Goal: Use online tool/utility

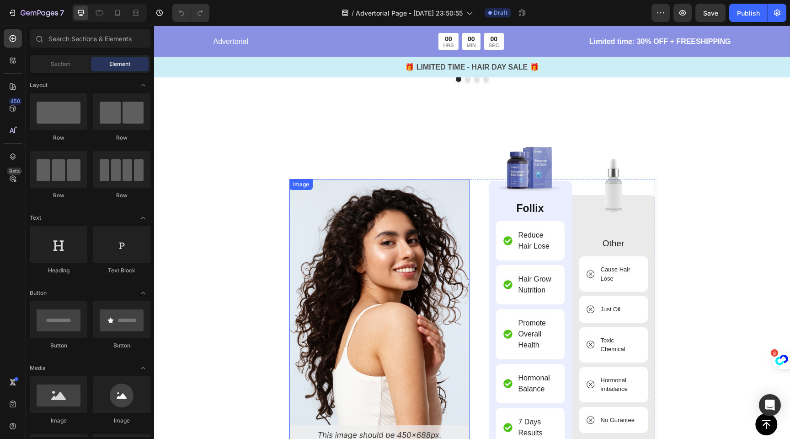
scroll to position [3873, 0]
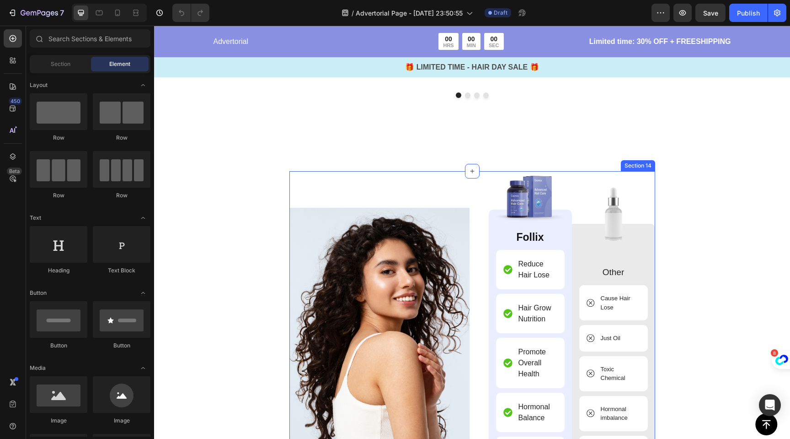
click at [475, 180] on div "Image Image Follix Text Block Reduce Hair Lose Item List Hair Grow Nutrition It…" at bounding box center [473, 368] width 366 height 394
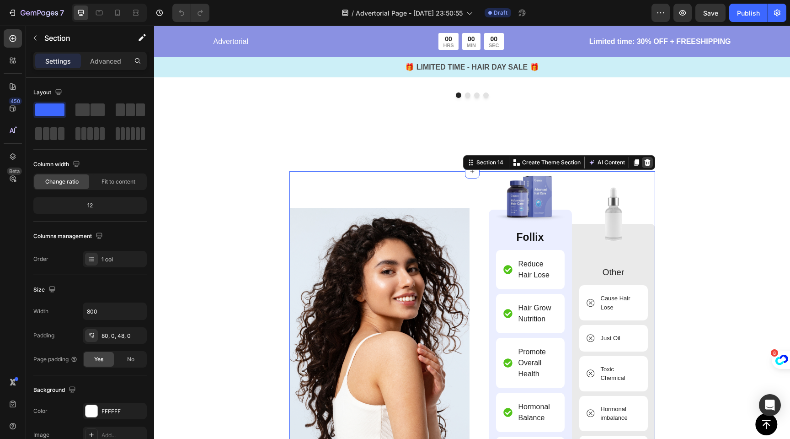
click at [647, 161] on icon at bounding box center [647, 162] width 7 height 7
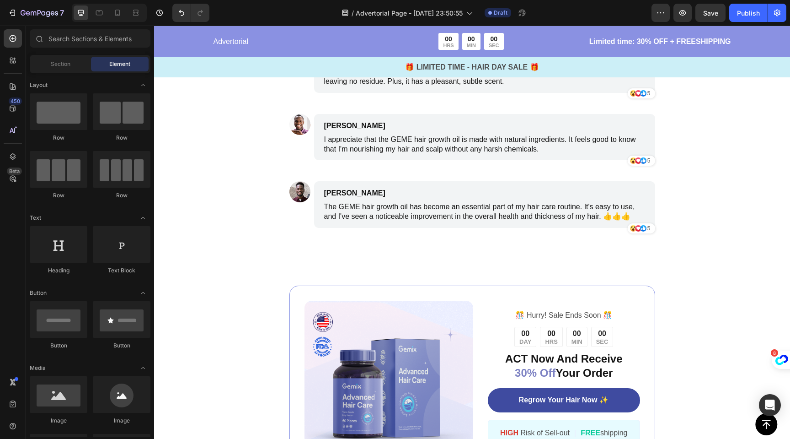
scroll to position [4345, 0]
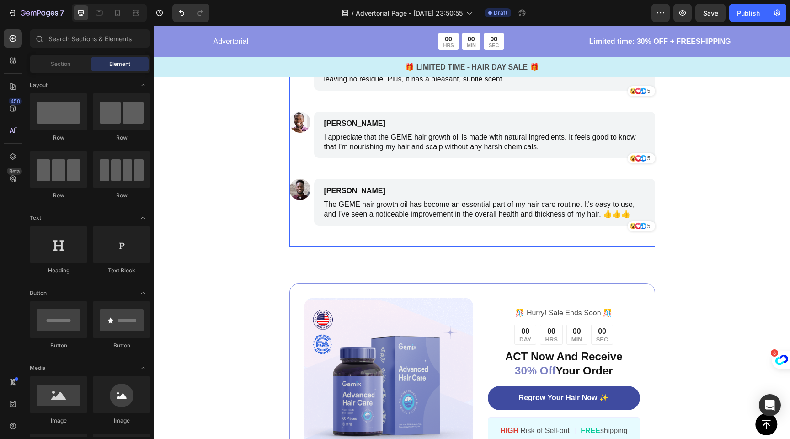
click at [521, 242] on div "Image [PERSON_NAME] Text Block I've been using the hair growth oil for a few mo…" at bounding box center [473, 78] width 366 height 338
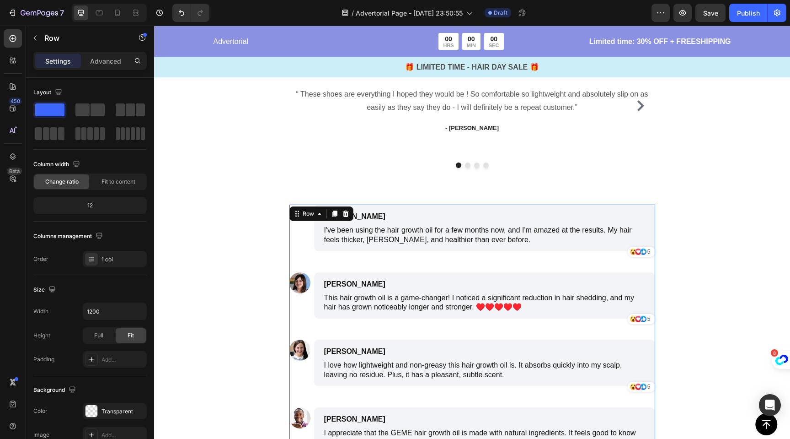
scroll to position [4043, 0]
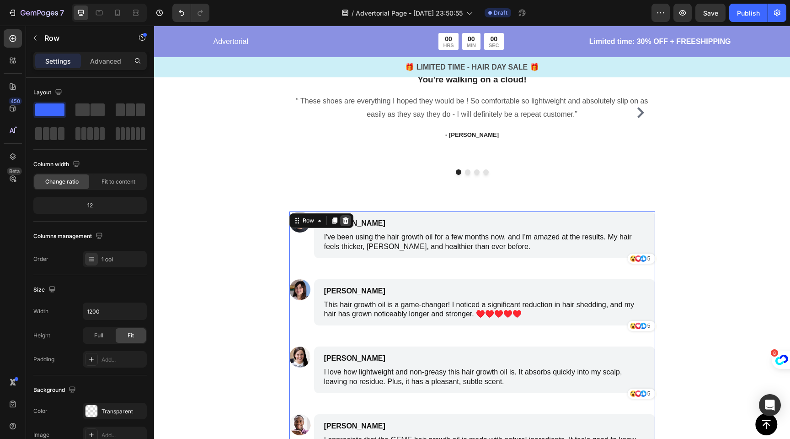
click at [343, 220] on icon at bounding box center [346, 220] width 6 height 6
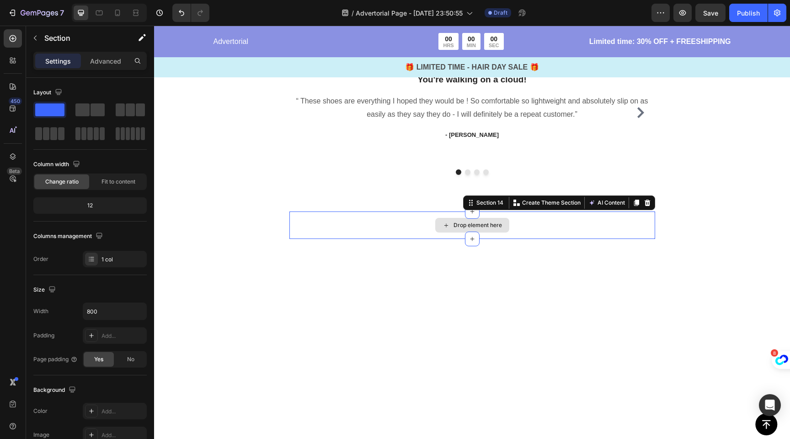
click at [380, 220] on div "Drop element here" at bounding box center [473, 224] width 366 height 27
click at [646, 203] on icon at bounding box center [647, 202] width 6 height 6
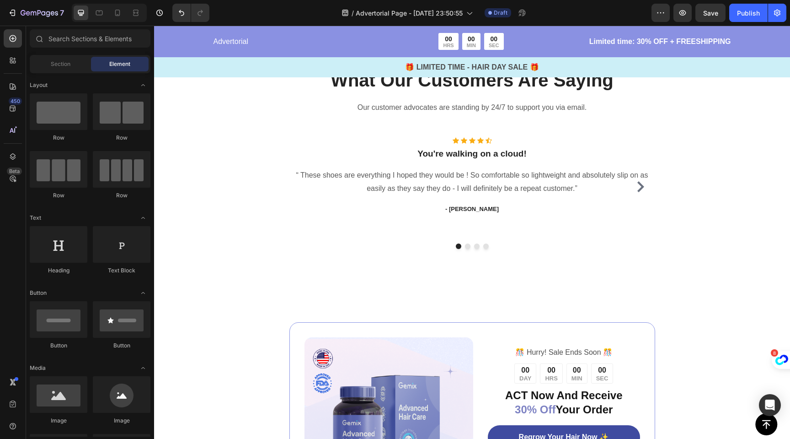
scroll to position [3958, 0]
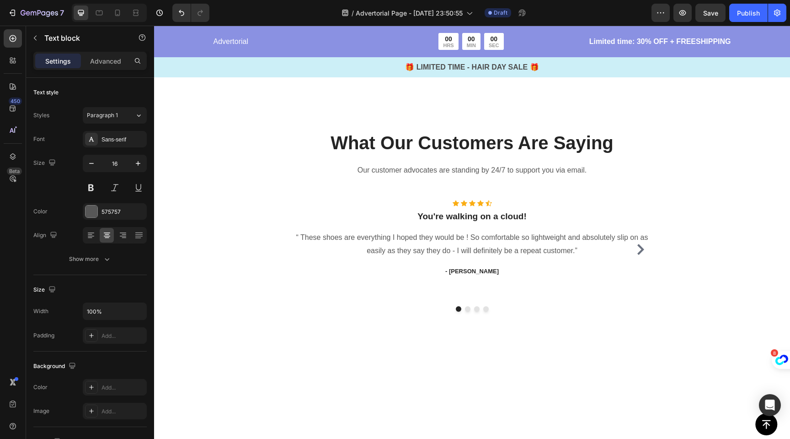
scroll to position [3909, 0]
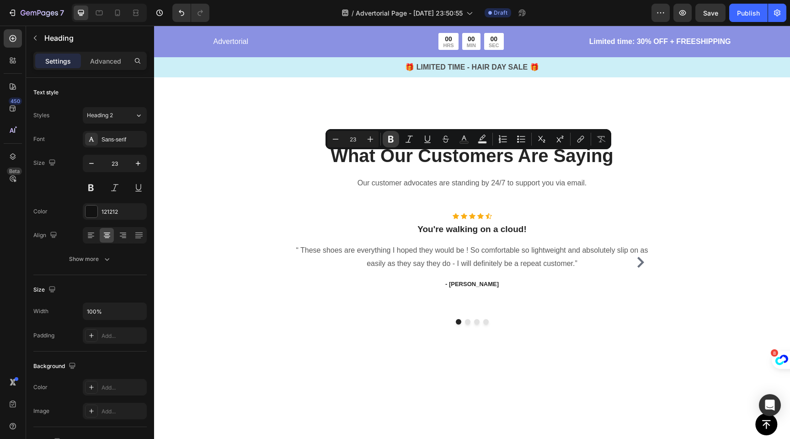
click at [393, 142] on icon "Editor contextual toolbar" at bounding box center [390, 138] width 9 height 9
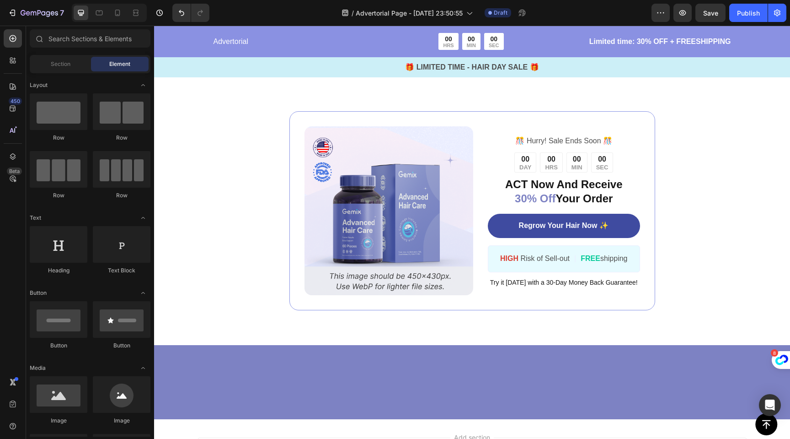
scroll to position [4204, 0]
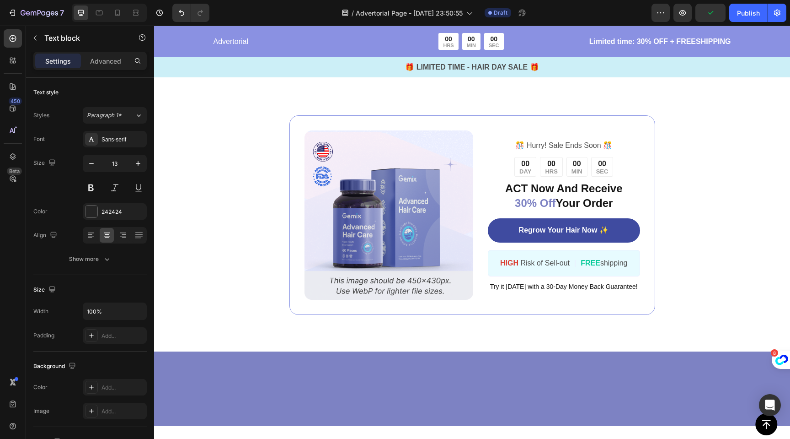
click at [466, 7] on p "- [PERSON_NAME]" at bounding box center [472, 2] width 364 height 9
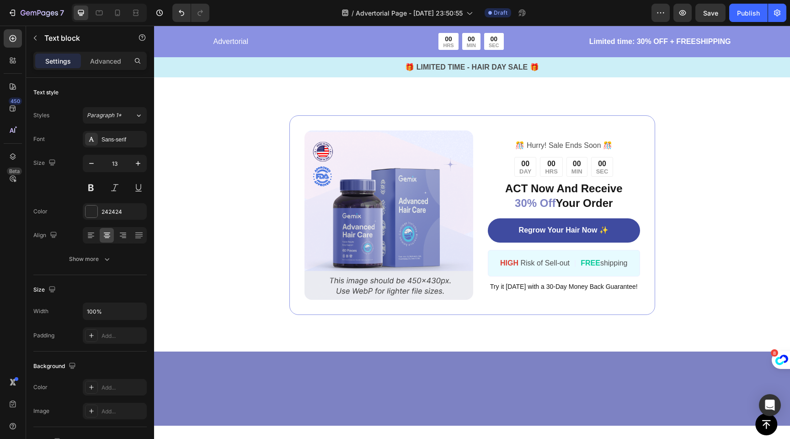
click at [466, 7] on p "- [PERSON_NAME]" at bounding box center [472, 2] width 364 height 9
click at [463, 7] on p "[PERSON_NAME]" at bounding box center [472, 2] width 364 height 9
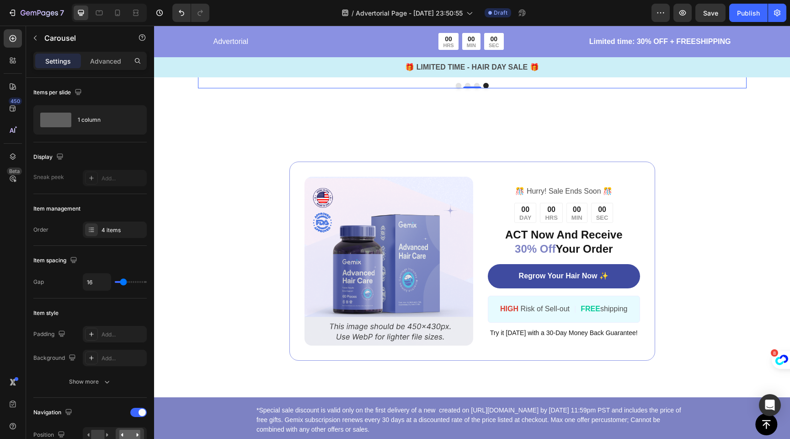
scroll to position [4386, 0]
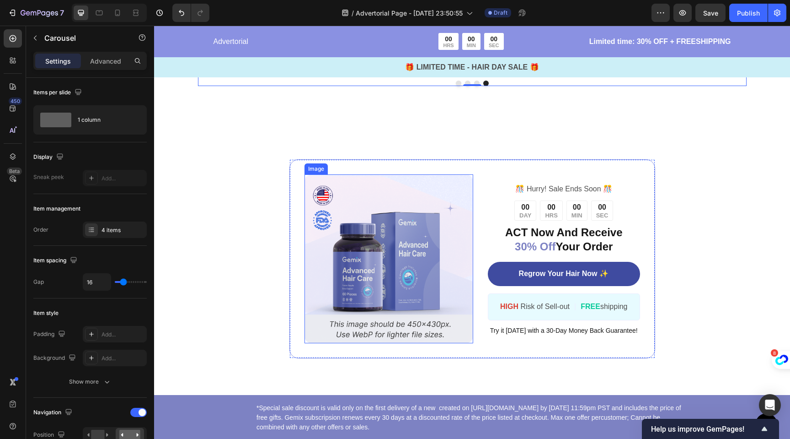
click at [374, 221] on img at bounding box center [389, 258] width 169 height 169
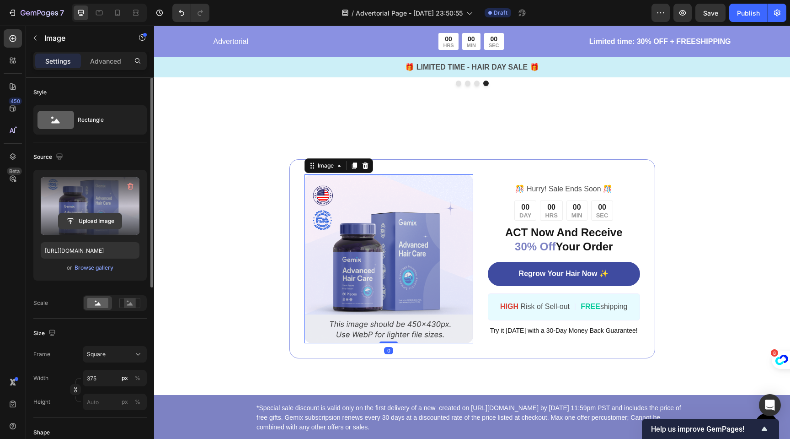
click at [98, 220] on input "file" at bounding box center [90, 221] width 63 height 16
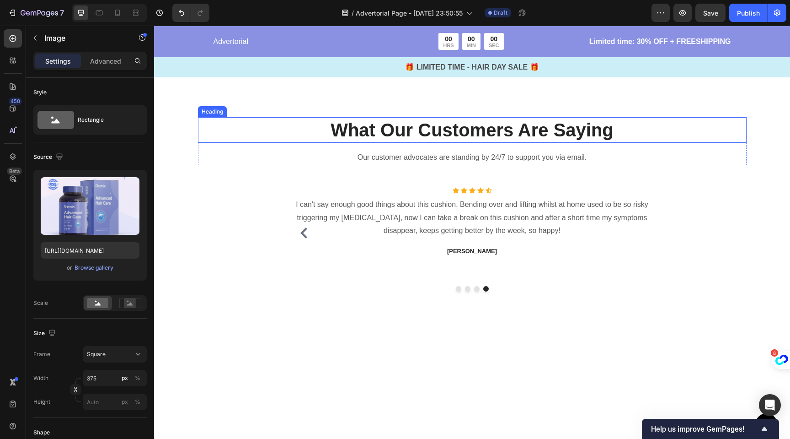
scroll to position [3922, 0]
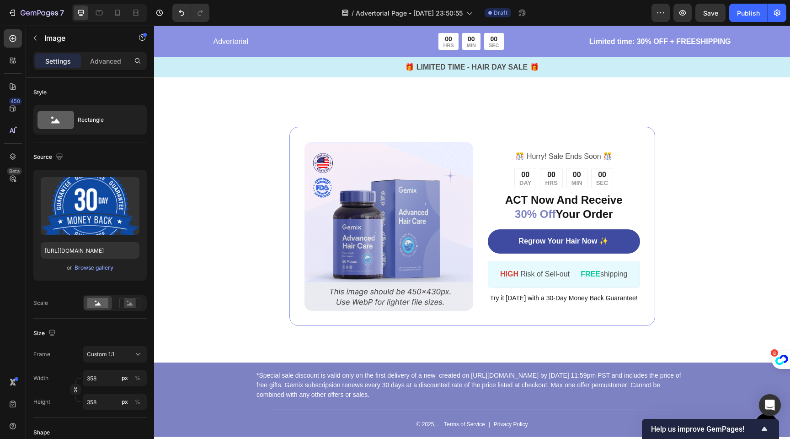
scroll to position [4420, 0]
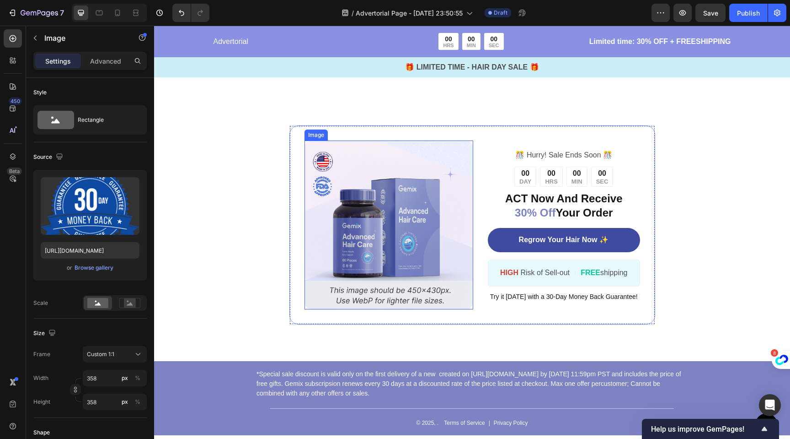
click at [368, 242] on img at bounding box center [389, 224] width 169 height 169
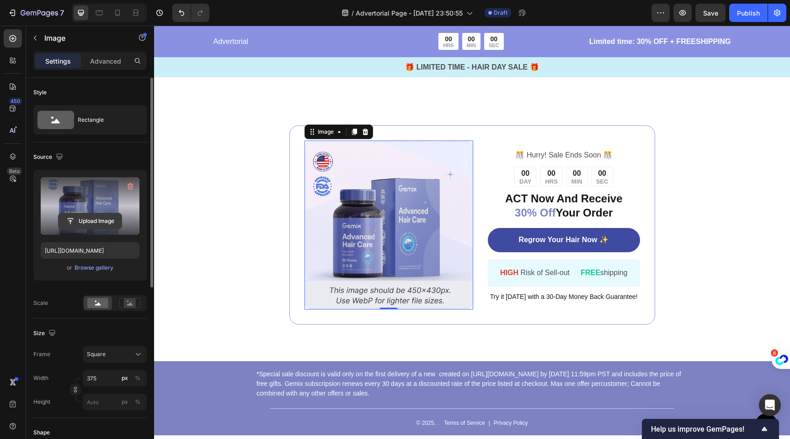
click at [86, 218] on input "file" at bounding box center [90, 221] width 63 height 16
click at [91, 216] on input "file" at bounding box center [90, 221] width 63 height 16
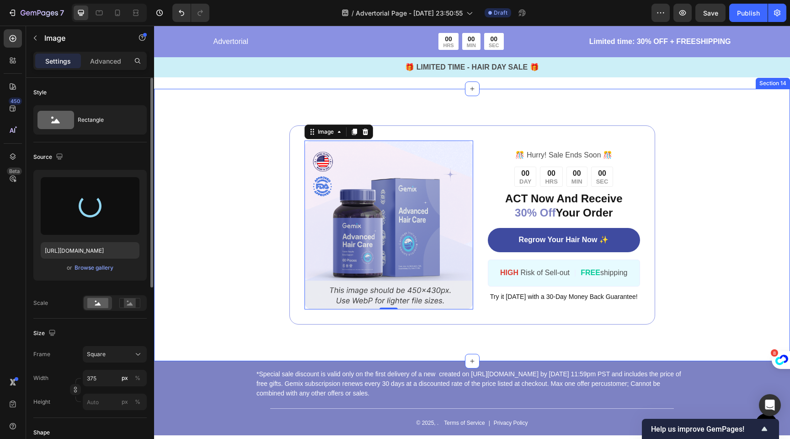
type input "[URL][DOMAIN_NAME]"
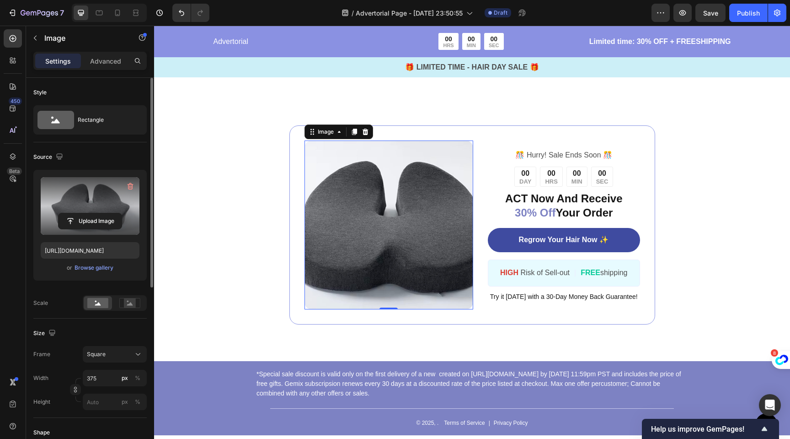
scroll to position [17, 0]
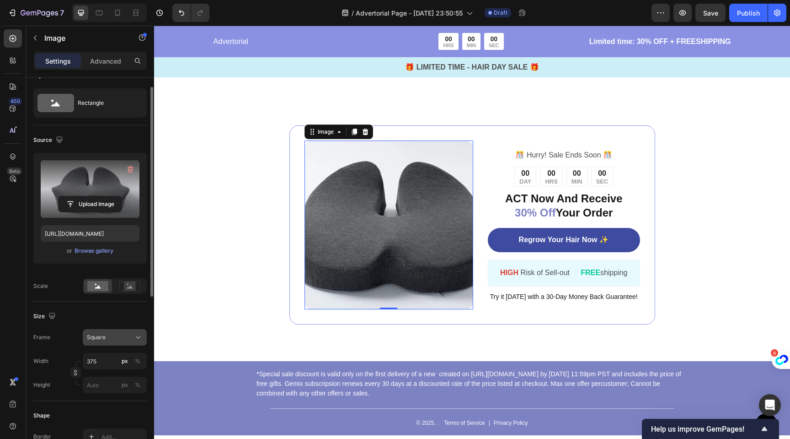
click at [116, 335] on div "Square" at bounding box center [109, 337] width 45 height 8
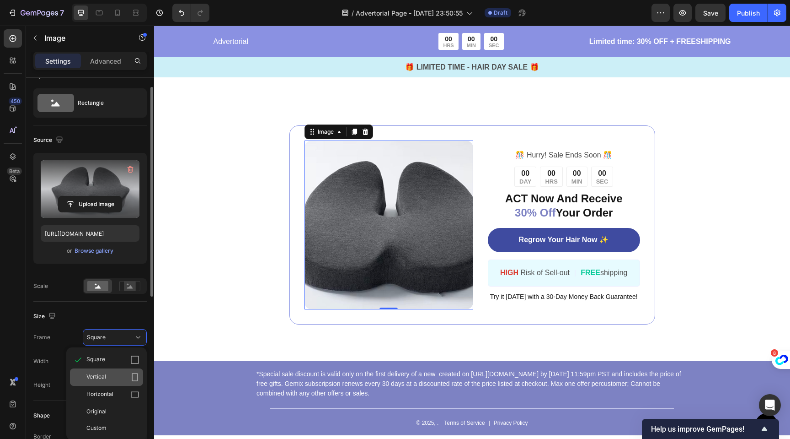
click at [124, 377] on div "Vertical" at bounding box center [112, 376] width 53 height 9
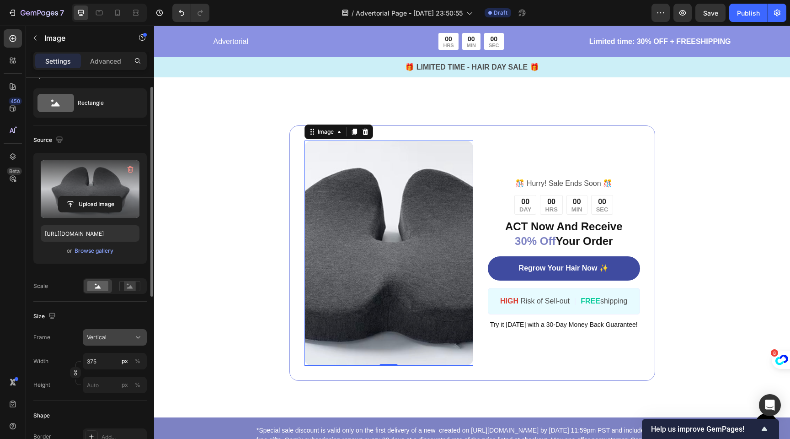
click at [121, 335] on div "Vertical" at bounding box center [109, 337] width 45 height 8
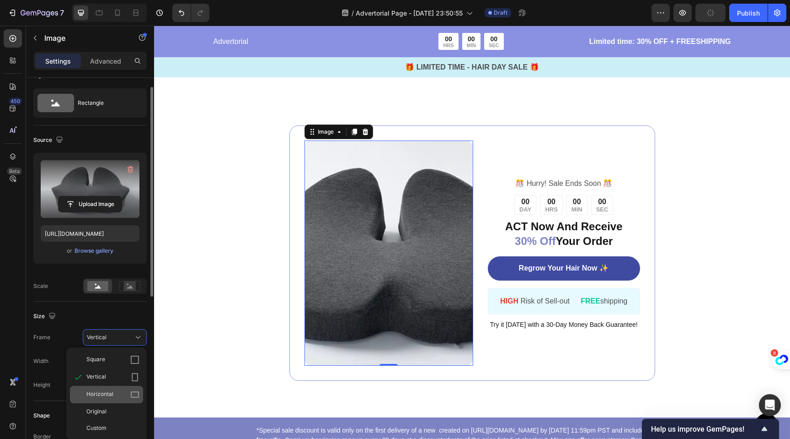
click at [122, 391] on div "Horizontal" at bounding box center [112, 394] width 53 height 9
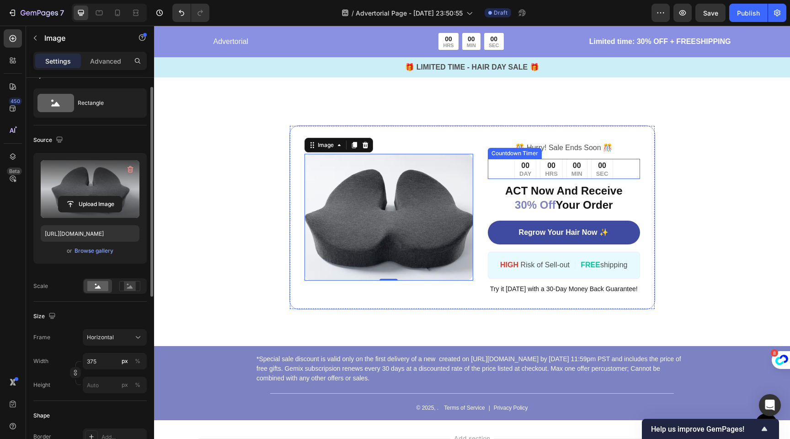
click at [525, 173] on p "DAY" at bounding box center [526, 174] width 12 height 6
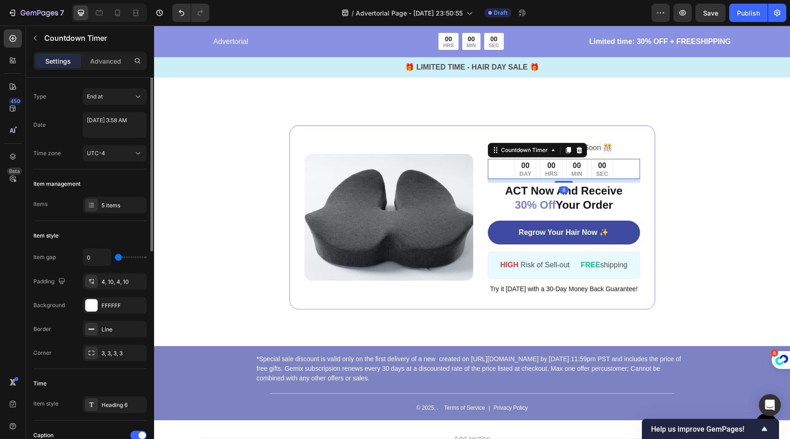
scroll to position [0, 0]
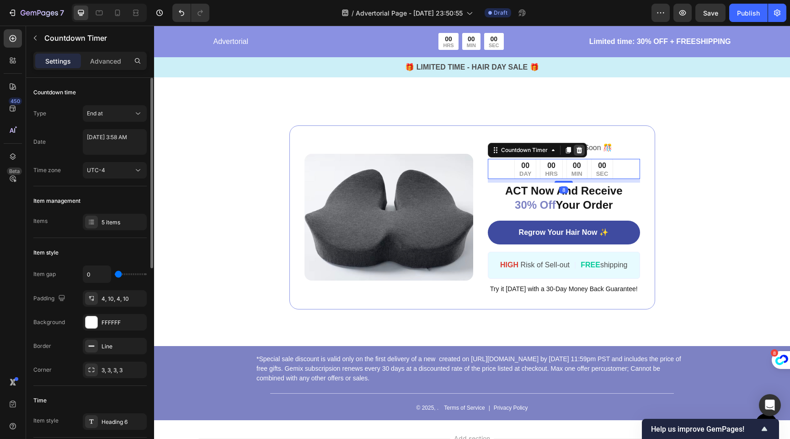
click at [577, 152] on icon at bounding box center [580, 150] width 6 height 6
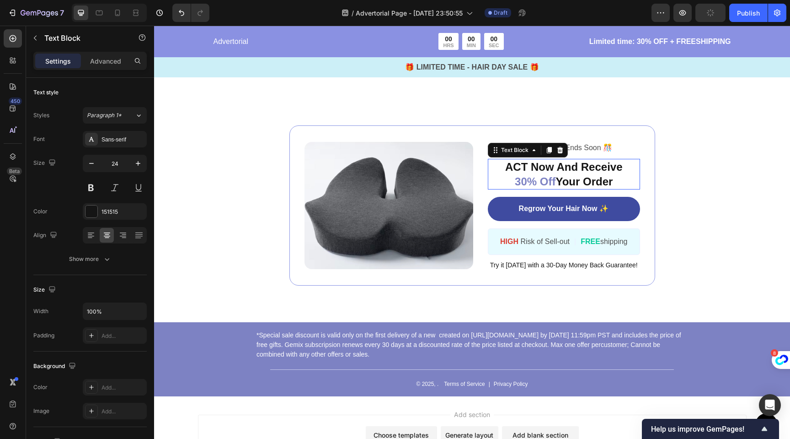
click at [543, 171] on p "ACT Now And Receive 30% Off Your Order" at bounding box center [564, 174] width 150 height 28
click at [554, 169] on p "ACT Now And Receive 30% Off Your Order" at bounding box center [564, 174] width 150 height 28
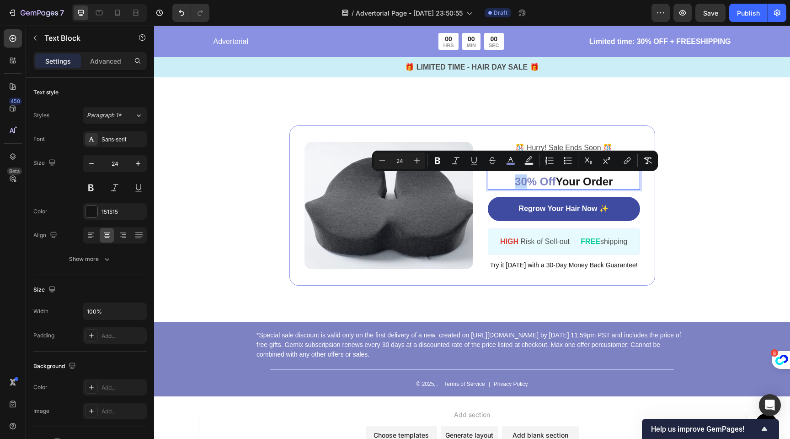
drag, startPoint x: 523, startPoint y: 182, endPoint x: 511, endPoint y: 182, distance: 11.9
click at [515, 182] on span "30% Off" at bounding box center [535, 181] width 41 height 12
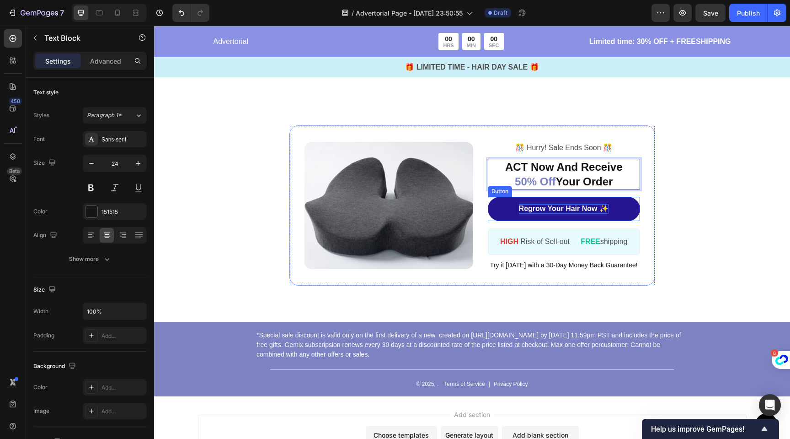
click at [546, 209] on p "Regrow Your Hair Now ✨" at bounding box center [564, 209] width 90 height 10
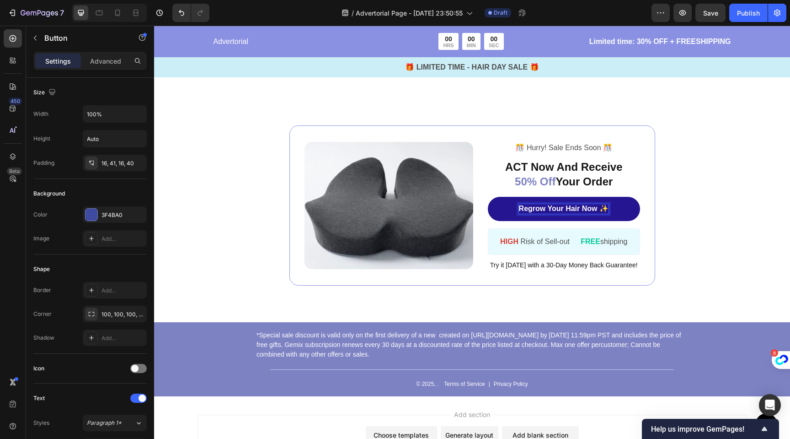
click at [548, 208] on p "Regrow Your Hair Now ✨" at bounding box center [564, 209] width 90 height 10
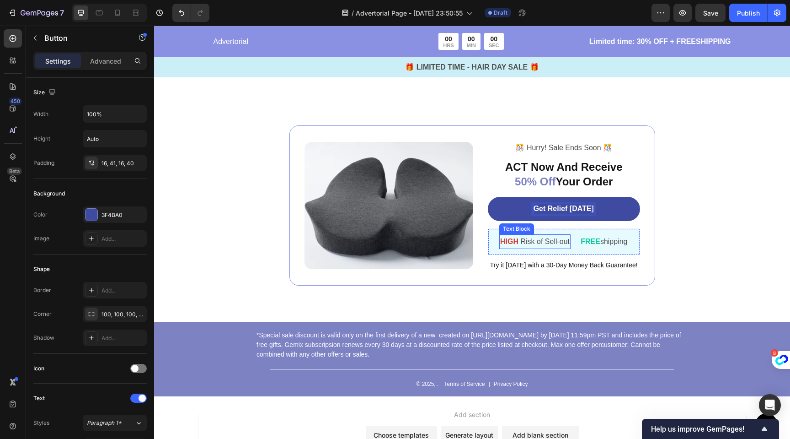
click at [549, 241] on p "HIGH Risk of Sell-out" at bounding box center [535, 241] width 70 height 13
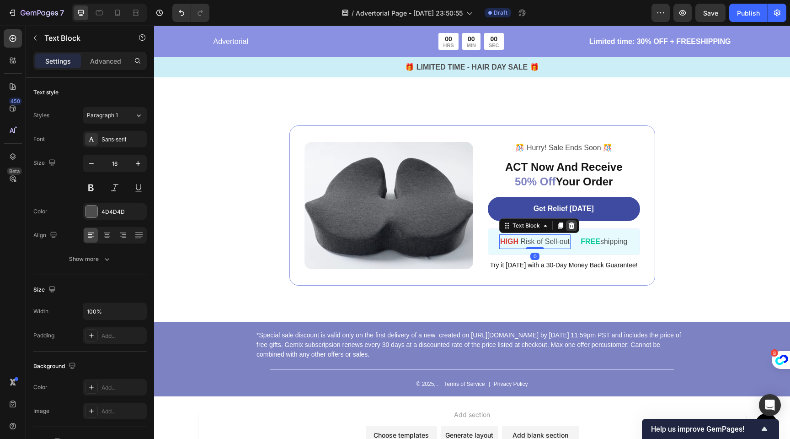
click at [568, 226] on icon at bounding box center [571, 225] width 7 height 7
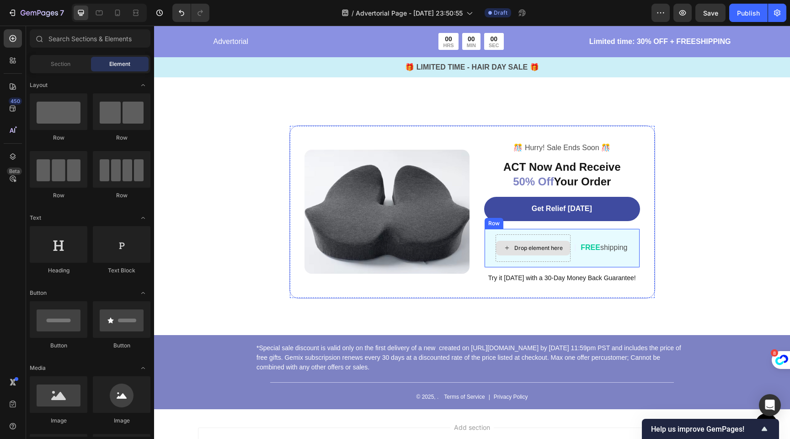
click at [538, 239] on div "Drop element here" at bounding box center [533, 247] width 75 height 27
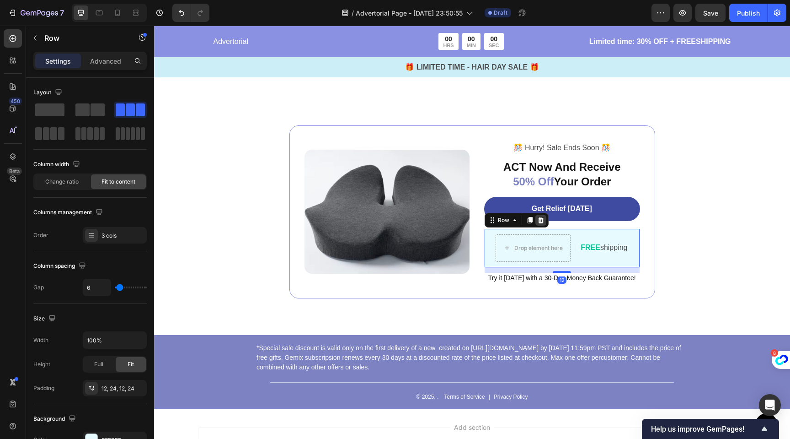
click at [537, 220] on icon at bounding box center [540, 219] width 7 height 7
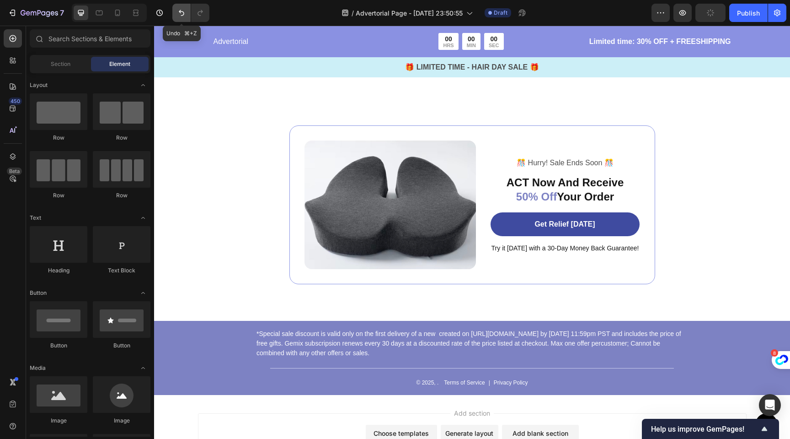
click at [178, 12] on icon "Undo/Redo" at bounding box center [181, 12] width 9 height 9
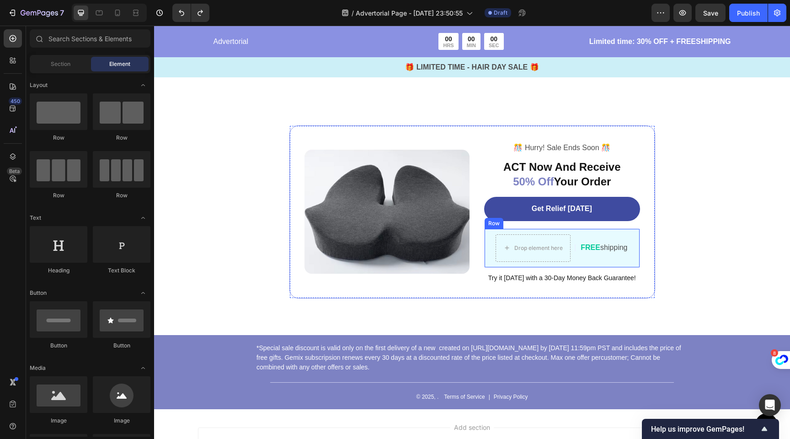
click at [569, 233] on div "Drop element here | Text Block FREE shipping Text Block Row" at bounding box center [561, 247] width 155 height 39
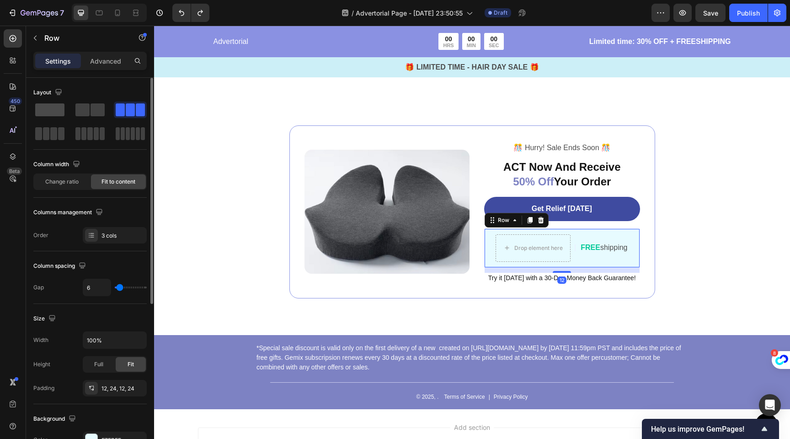
click at [50, 113] on span at bounding box center [49, 109] width 29 height 13
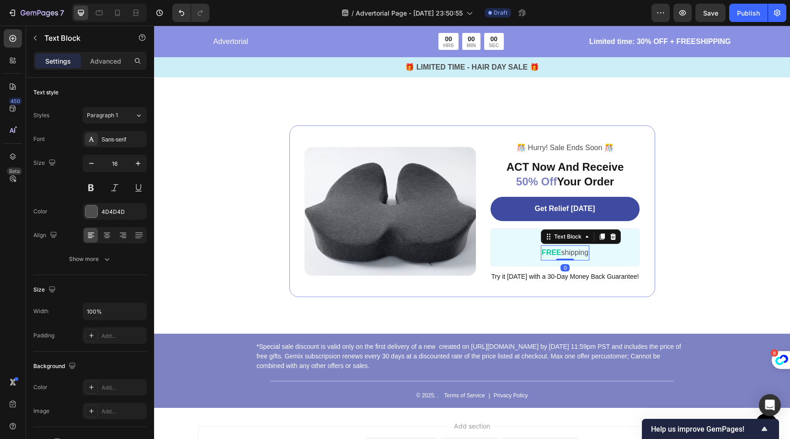
click at [557, 252] on strong "FREE" at bounding box center [552, 252] width 20 height 8
drag, startPoint x: 562, startPoint y: 252, endPoint x: 562, endPoint y: 246, distance: 5.5
drag, startPoint x: 542, startPoint y: 237, endPoint x: 542, endPoint y: 244, distance: 6.9
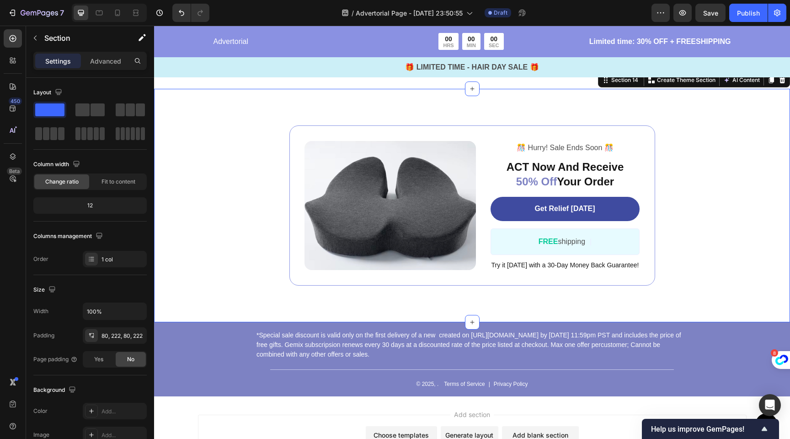
click at [675, 260] on div "Image ️🎊 Hurry! Sale Ends Soon ️🎊 Text Block ACT Now And Receive 50% Off Your O…" at bounding box center [472, 205] width 433 height 161
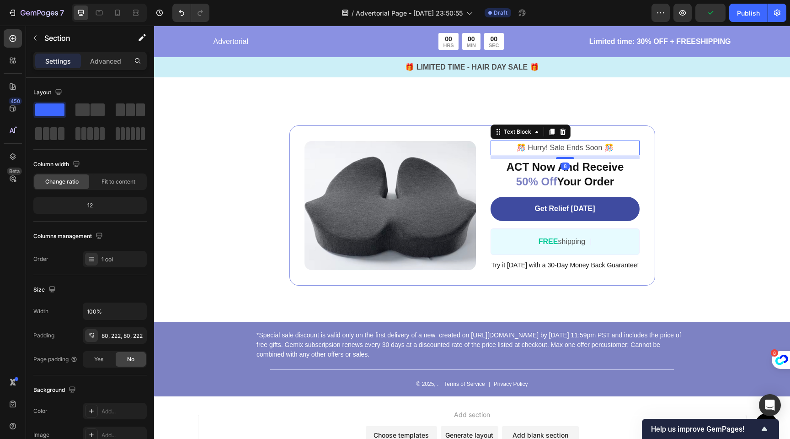
click at [583, 147] on p "️🎊 Hurry! Sale Ends Soon ️🎊" at bounding box center [566, 147] width 148 height 13
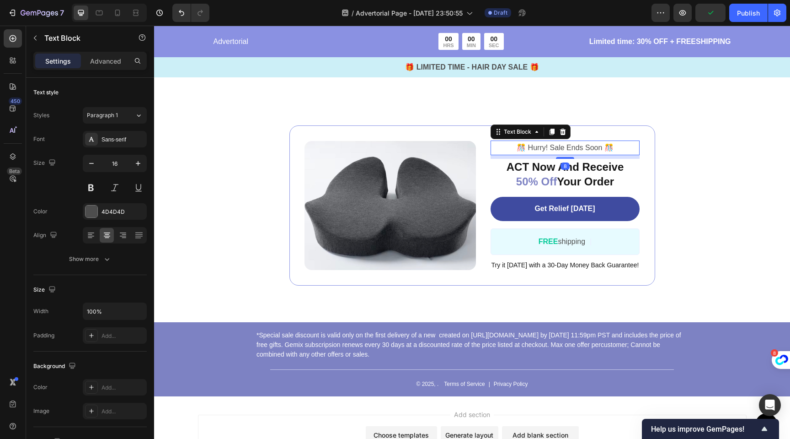
click at [583, 147] on p "️🎊 Hurry! Sale Ends Soon ️🎊" at bounding box center [566, 147] width 148 height 13
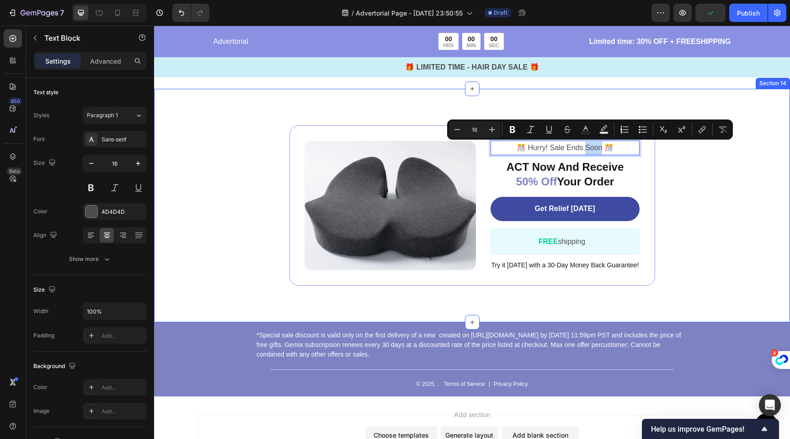
click at [688, 169] on div "Image ️🎊 Hurry! Sale Ends Soon ️🎊 Text Block 8 ACT Now And Receive 50% Off Your…" at bounding box center [472, 206] width 636 height 234
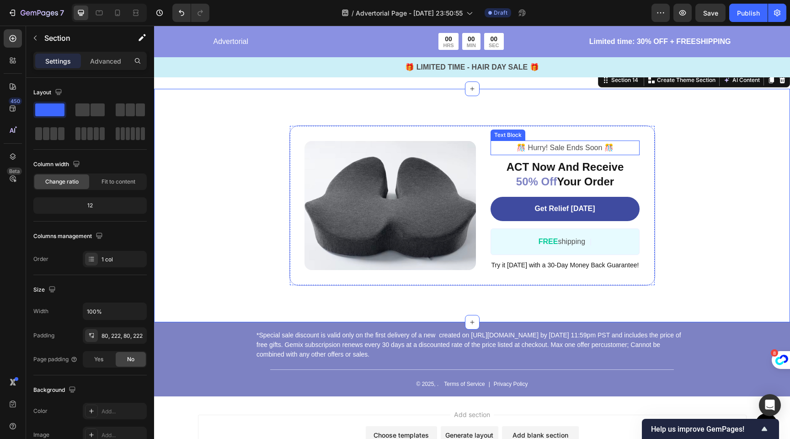
click at [602, 152] on p "️🎊 Hurry! Sale Ends Soon ️🎊" at bounding box center [566, 147] width 148 height 13
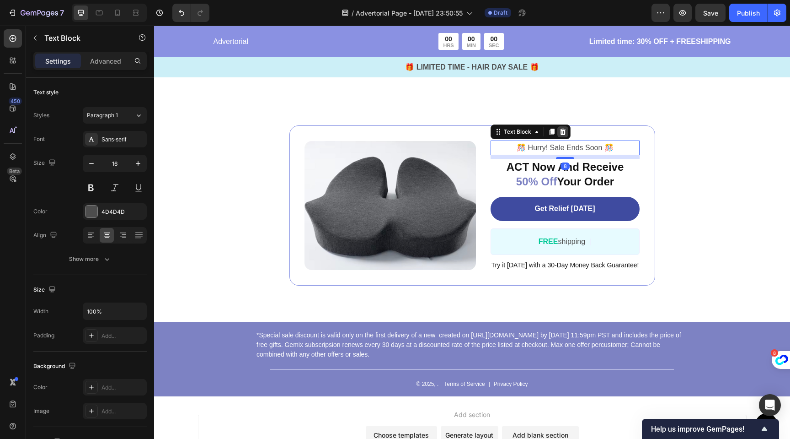
click at [561, 127] on div at bounding box center [563, 131] width 11 height 11
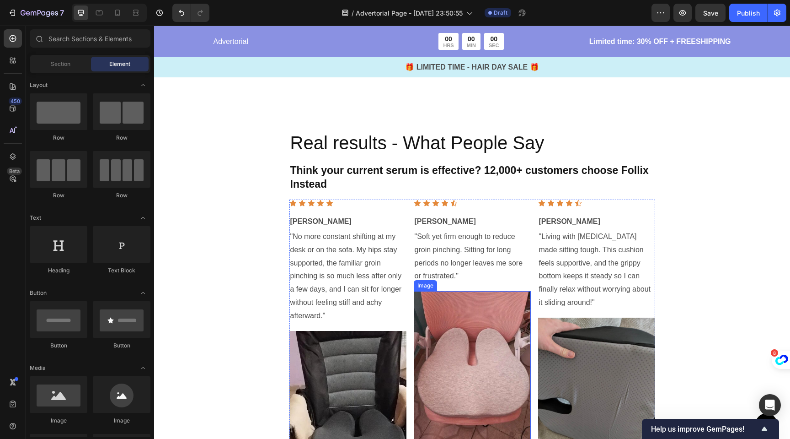
scroll to position [3210, 0]
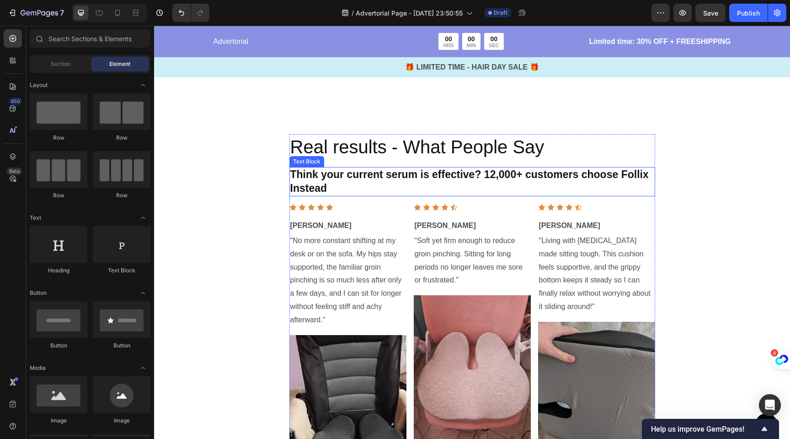
click at [439, 174] on p "Think your current serum is effective? 12,000+ customers choose Follix Instead" at bounding box center [472, 181] width 364 height 27
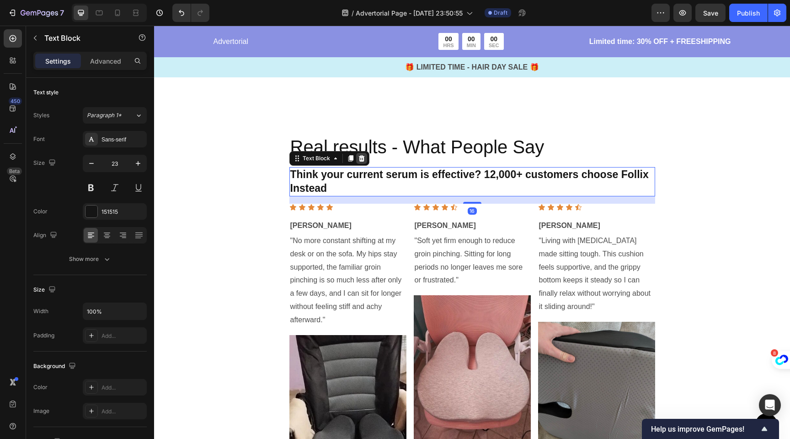
click at [358, 159] on icon at bounding box center [361, 158] width 7 height 7
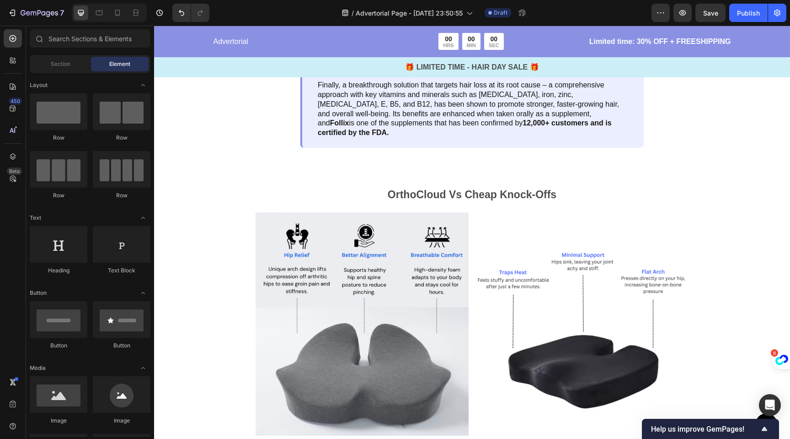
scroll to position [2402, 0]
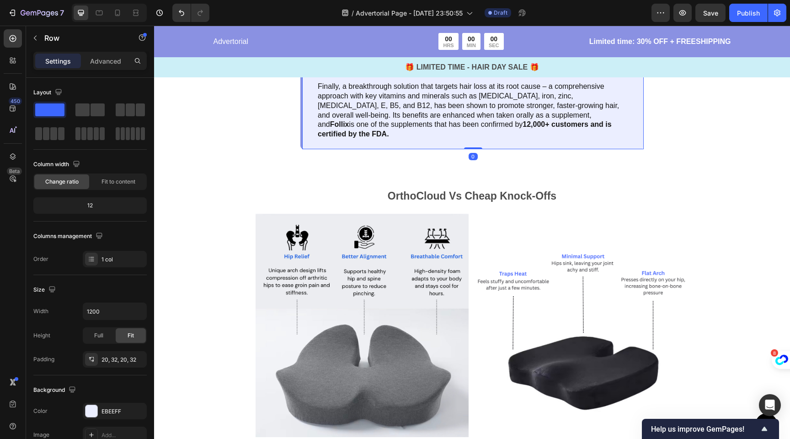
click at [401, 149] on div "Finally, a breakthrough solution that targets hair loss at its root cause – a c…" at bounding box center [471, 110] width 343 height 77
click at [359, 66] on icon at bounding box center [359, 63] width 6 height 6
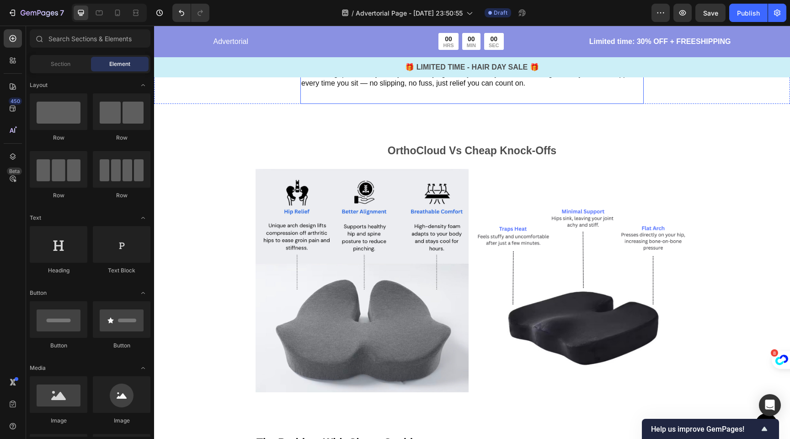
scroll to position [2375, 0]
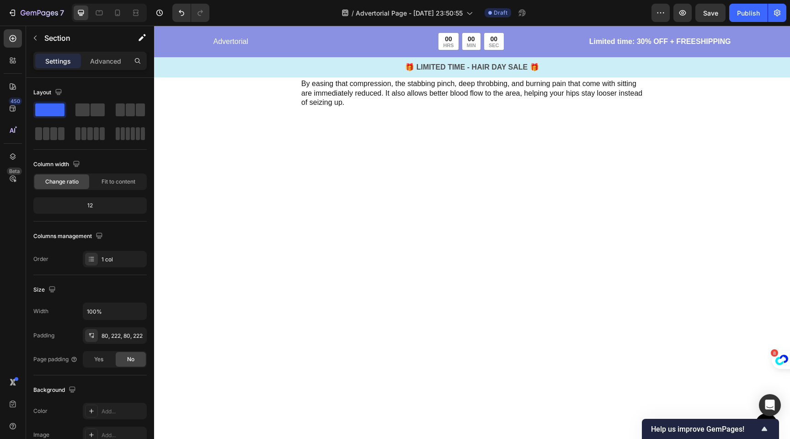
scroll to position [1491, 0]
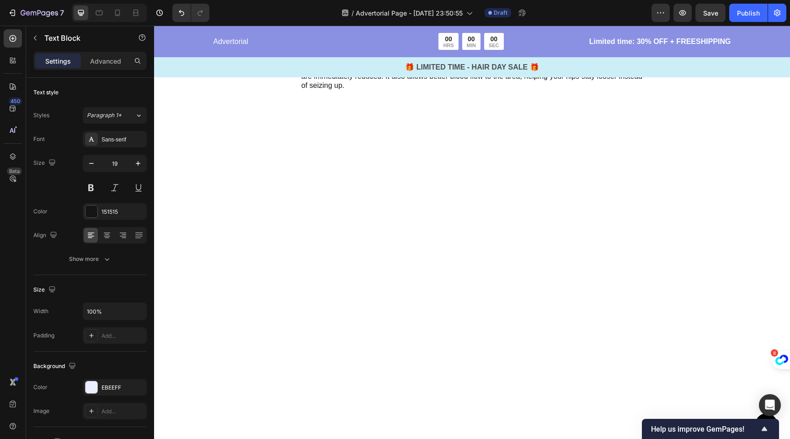
click at [94, 388] on div at bounding box center [92, 387] width 12 height 12
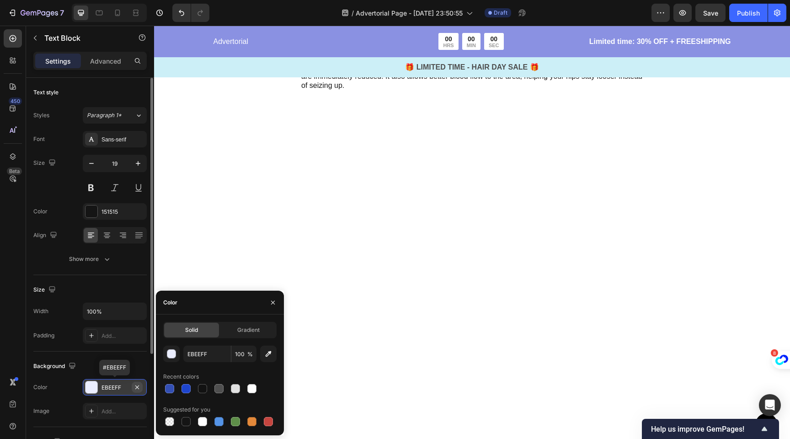
click at [138, 386] on icon "button" at bounding box center [137, 386] width 7 height 7
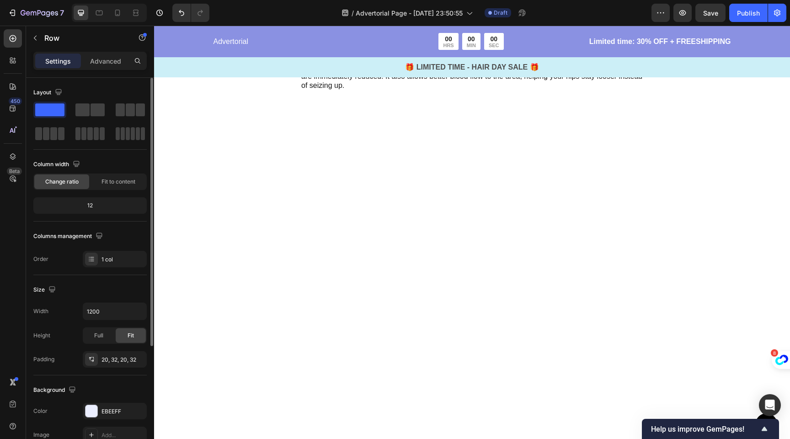
click at [136, 409] on icon "button" at bounding box center [137, 410] width 4 height 4
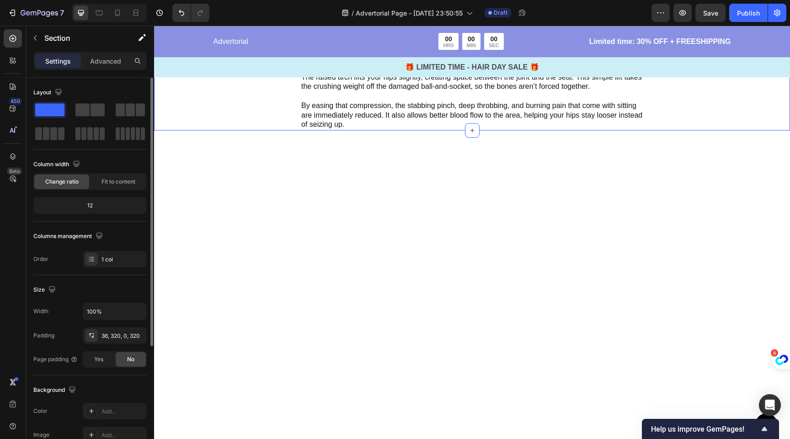
scroll to position [1446, 0]
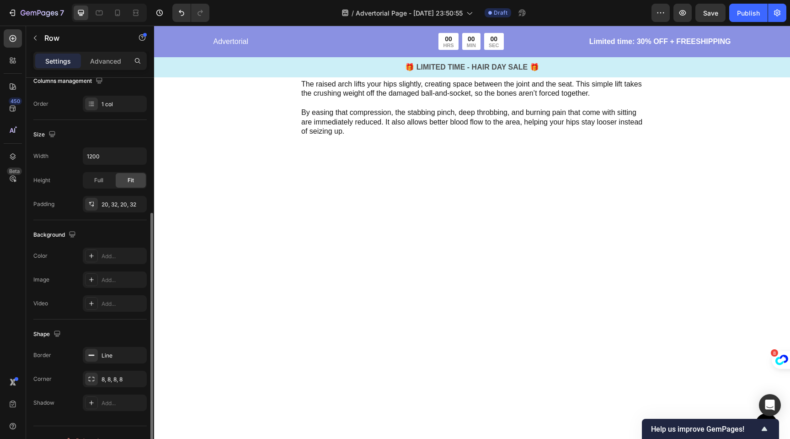
scroll to position [171, 0]
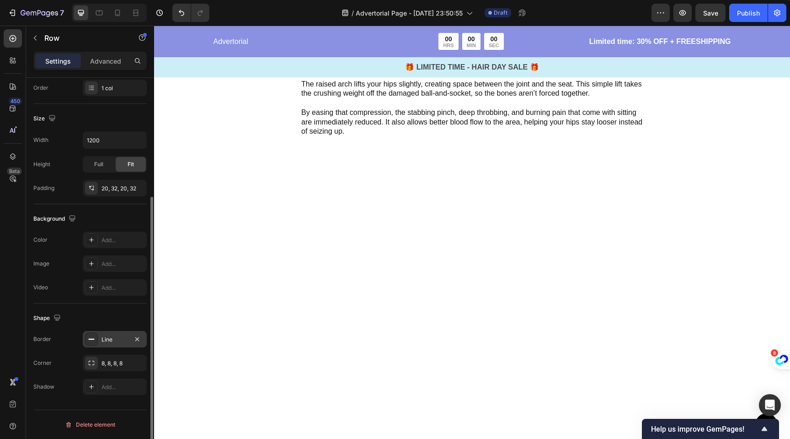
click at [92, 341] on icon at bounding box center [91, 338] width 7 height 7
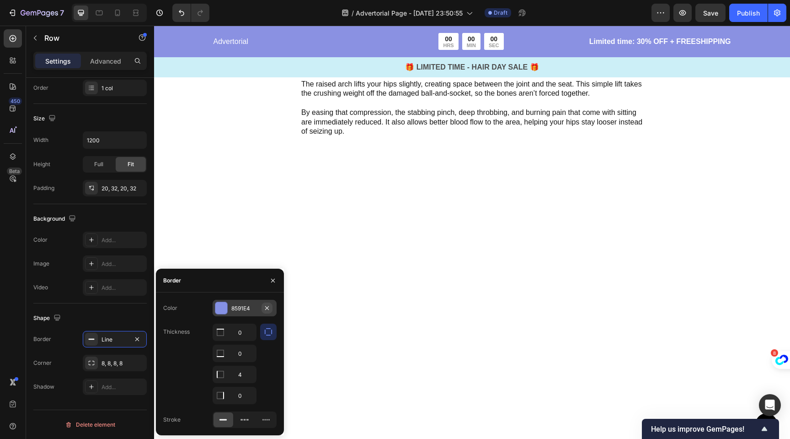
click at [267, 306] on icon "button" at bounding box center [266, 307] width 7 height 7
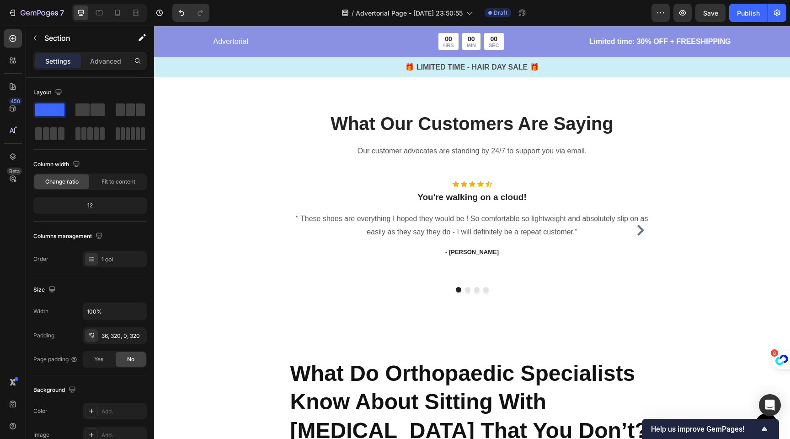
scroll to position [0, 0]
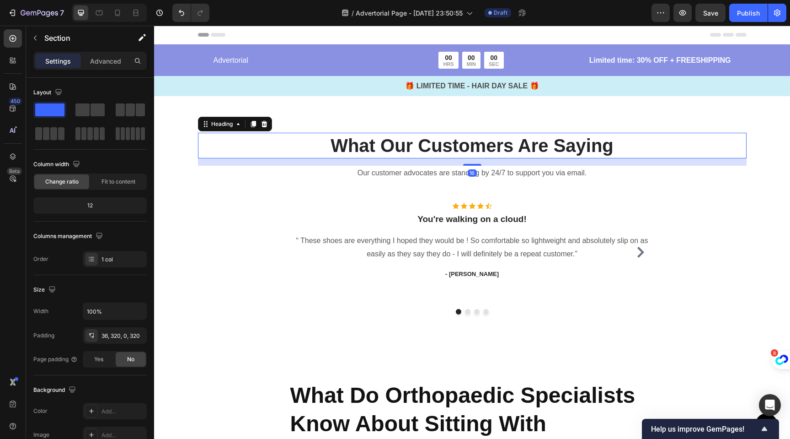
click at [275, 152] on p "What Our Customers Are Saying" at bounding box center [472, 146] width 547 height 24
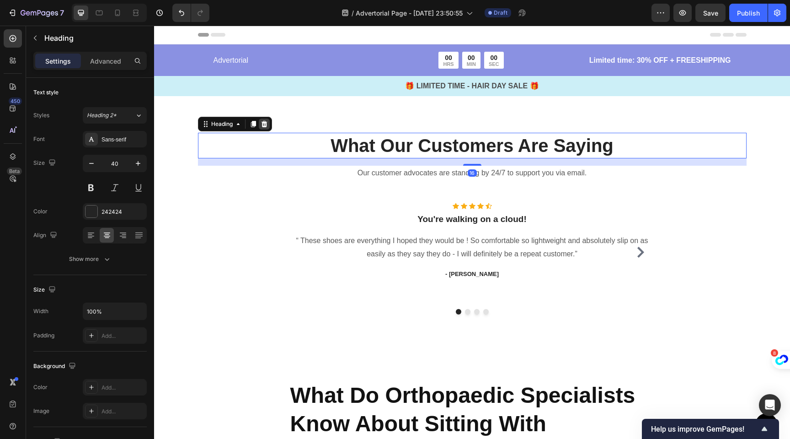
click at [261, 123] on icon at bounding box center [264, 124] width 6 height 6
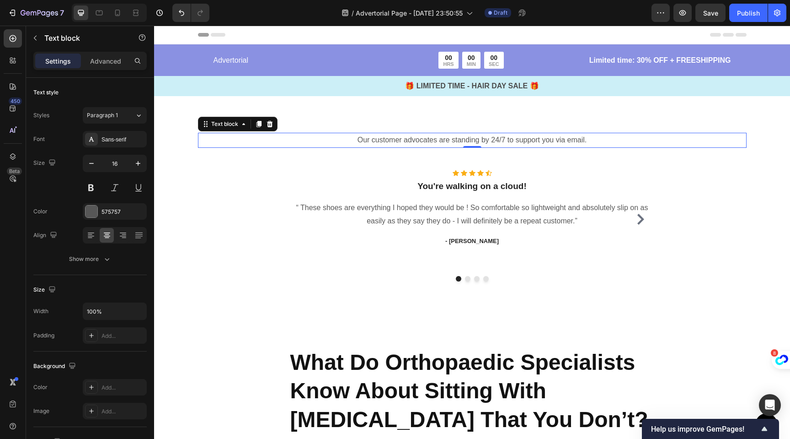
click at [305, 145] on p "Our customer advocates are standing by 24/7 to support you via email." at bounding box center [472, 140] width 547 height 13
click at [268, 123] on icon at bounding box center [270, 124] width 6 height 6
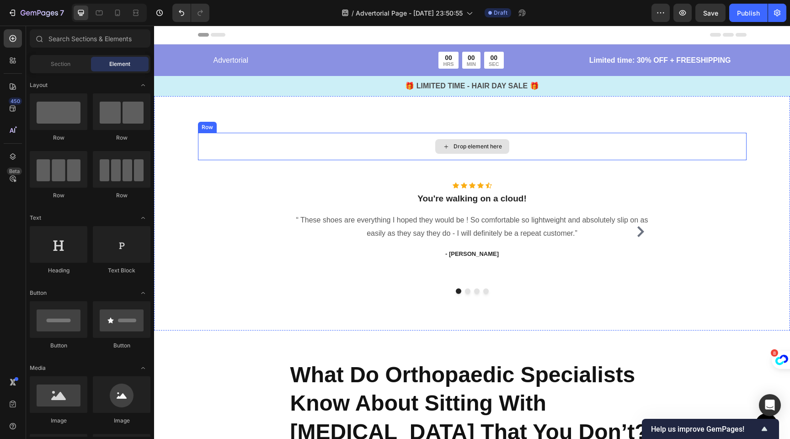
click at [302, 142] on div "Drop element here" at bounding box center [472, 146] width 549 height 27
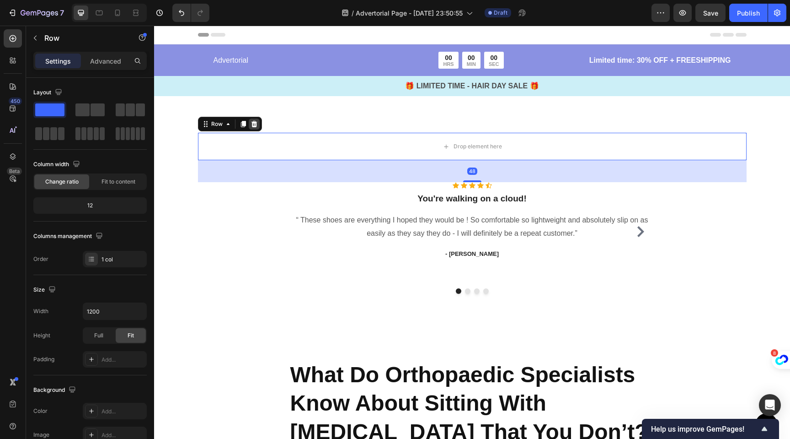
click at [251, 123] on icon at bounding box center [254, 123] width 7 height 7
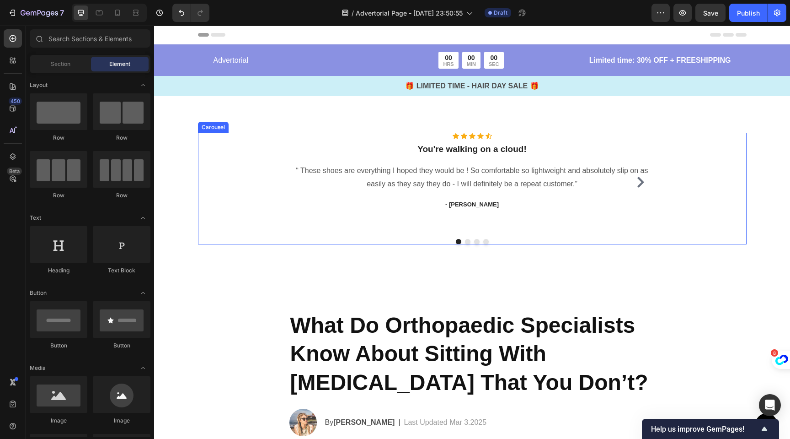
click at [254, 165] on div "Icon Icon Icon Icon Icon Icon List Hoz You're walking on a cloud! Heading “ The…" at bounding box center [472, 189] width 549 height 112
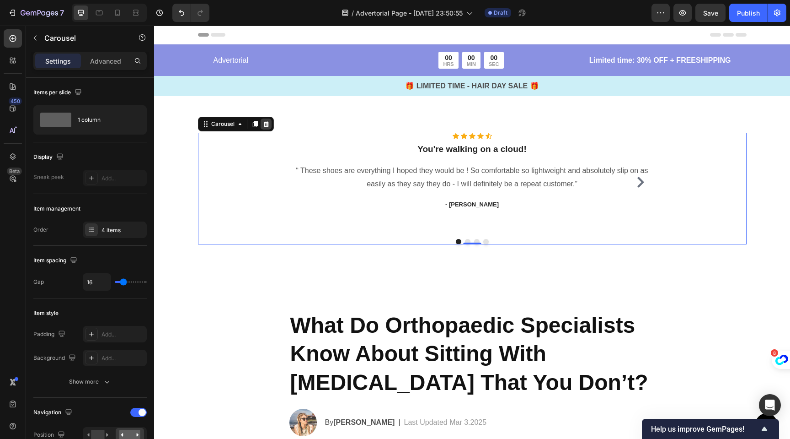
click at [263, 124] on icon at bounding box center [266, 123] width 7 height 7
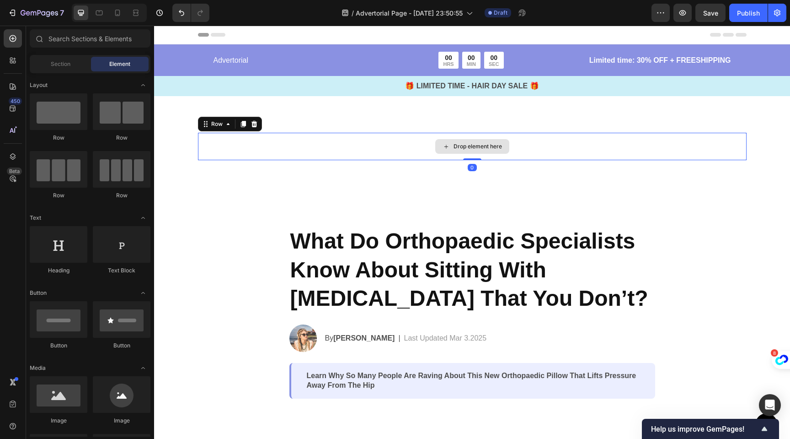
click at [247, 135] on div "Drop element here" at bounding box center [472, 146] width 549 height 27
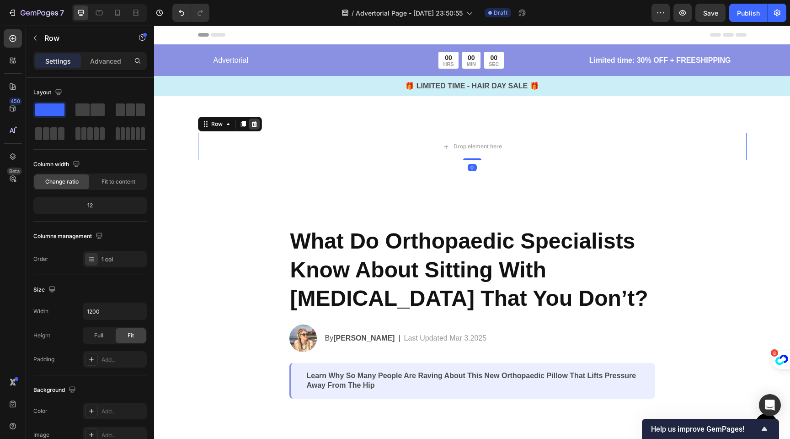
click at [251, 123] on icon at bounding box center [254, 123] width 7 height 7
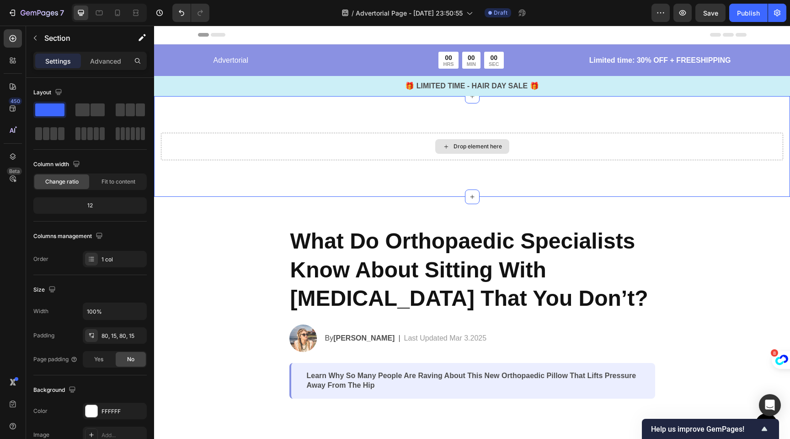
click at [250, 141] on div "Drop element here" at bounding box center [472, 146] width 622 height 27
click at [219, 155] on div "Drop element here" at bounding box center [472, 146] width 622 height 27
click at [227, 138] on div "Drop element here" at bounding box center [472, 146] width 622 height 27
click at [563, 149] on div "Drop element here" at bounding box center [472, 146] width 622 height 27
click at [266, 150] on div "Drop element here" at bounding box center [472, 146] width 622 height 27
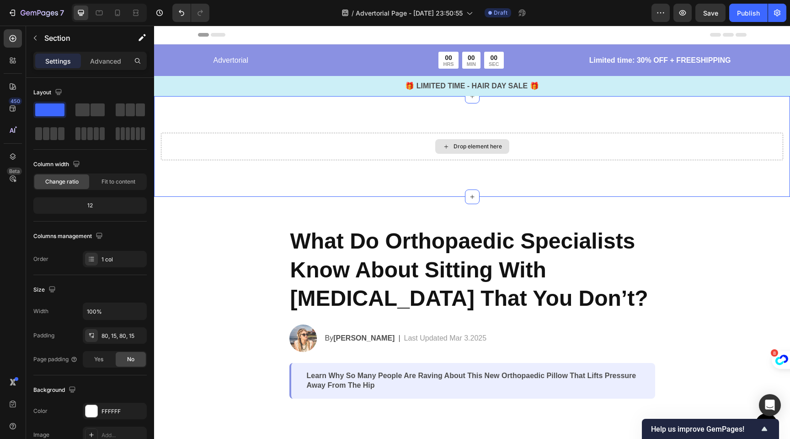
click at [266, 150] on div "Drop element here" at bounding box center [472, 146] width 622 height 27
click at [263, 138] on div "Drop element here" at bounding box center [472, 146] width 622 height 27
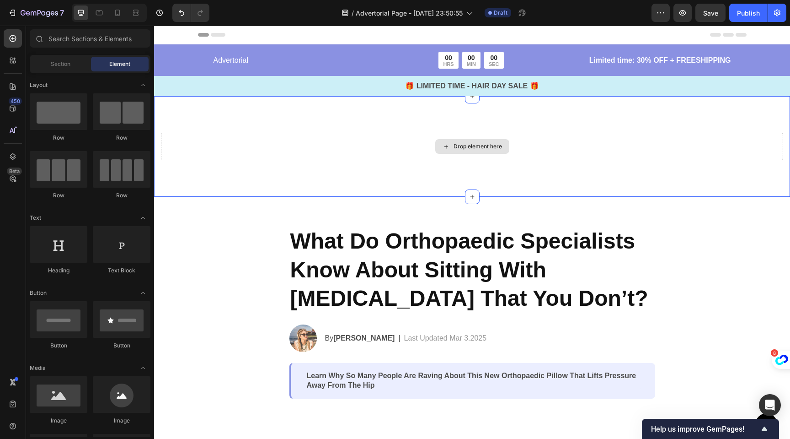
click at [242, 148] on div "Drop element here" at bounding box center [472, 146] width 622 height 27
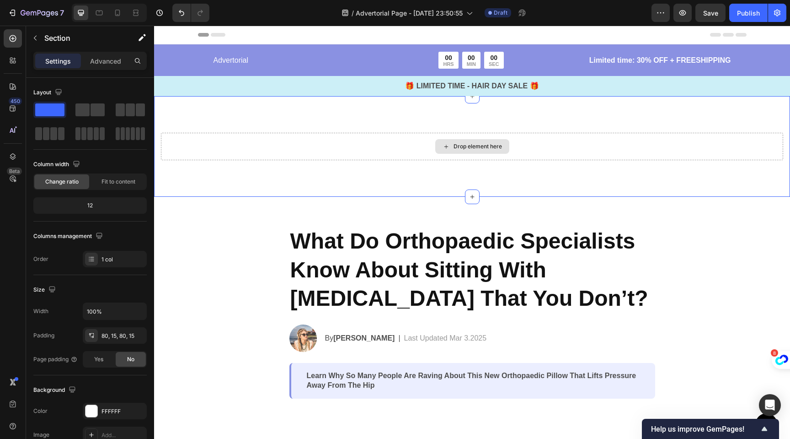
click at [408, 144] on div "Drop element here" at bounding box center [472, 146] width 622 height 27
click at [407, 147] on div "Drop element here" at bounding box center [472, 146] width 622 height 27
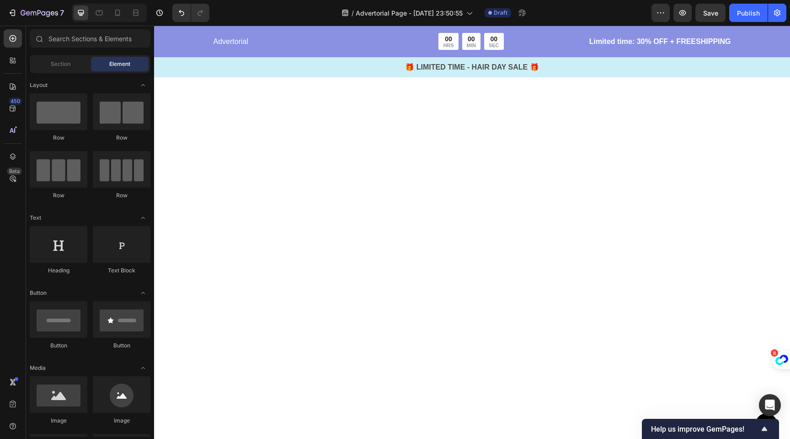
scroll to position [2772, 0]
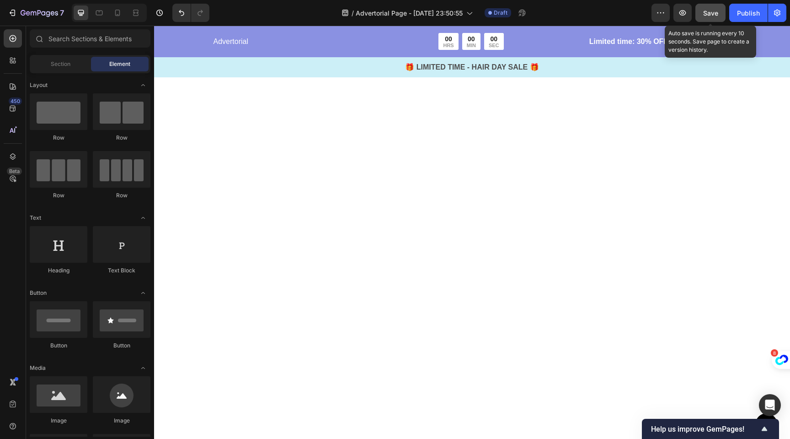
click at [716, 11] on span "Save" at bounding box center [710, 13] width 15 height 8
